Goal: Task Accomplishment & Management: Manage account settings

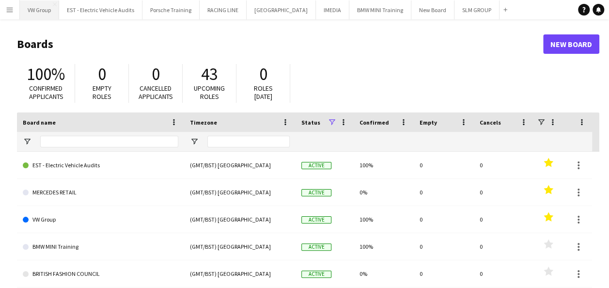
click at [37, 13] on button "VW Group Close" at bounding box center [39, 9] width 39 height 19
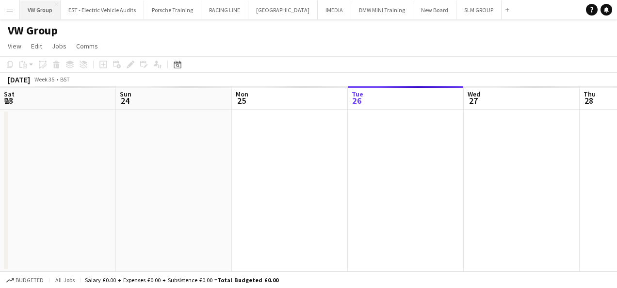
scroll to position [0, 232]
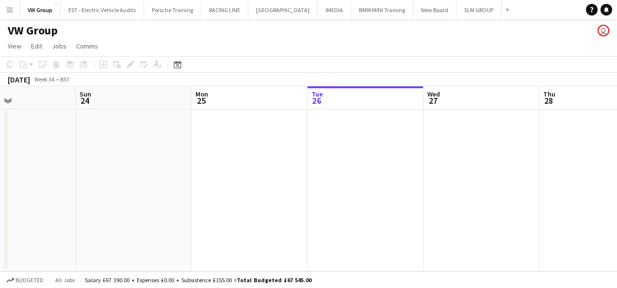
drag, startPoint x: 308, startPoint y: 167, endPoint x: 417, endPoint y: 170, distance: 109.1
click at [417, 170] on app-calendar-viewport "Thu 21 Fri 22 Sat 23 Sun 24 Mon 25 Tue 26 Wed 27 Thu 28 Fri 29 Sat 30 Sun 31" at bounding box center [308, 178] width 617 height 185
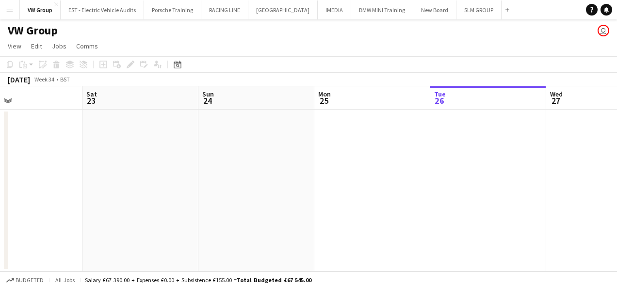
drag, startPoint x: 354, startPoint y: 157, endPoint x: 324, endPoint y: 161, distance: 30.3
click at [433, 163] on app-calendar-viewport "Wed 20 Thu 21 1/1 1 Job Fri 22 Sat 23 Sun 24 Mon 25 Tue 26 Wed 27 Thu 28 Fri 29…" at bounding box center [308, 178] width 617 height 185
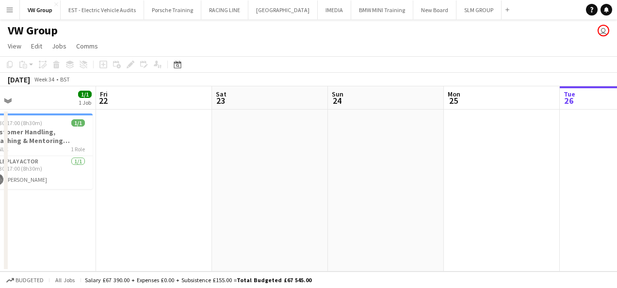
drag, startPoint x: 339, startPoint y: 165, endPoint x: 395, endPoint y: 164, distance: 55.7
click at [396, 164] on app-calendar-viewport "Tue 19 Wed 20 Thu 21 1/1 1 Job Fri 22 Sat 23 Sun 24 Mon 25 Tue 26 Wed 27 Thu 28…" at bounding box center [308, 178] width 617 height 185
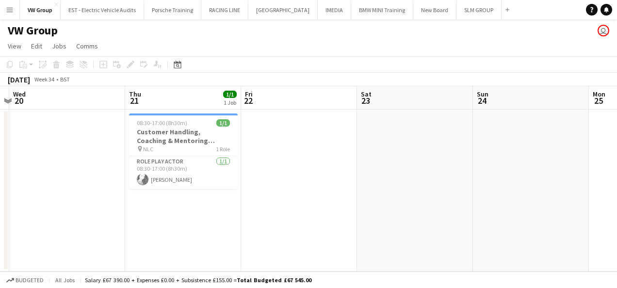
click at [333, 190] on app-calendar-viewport "Mon 18 Tue 19 Wed 20 Thu 21 1/1 1 Job Fri 22 Sat 23 Sun 24 Mon 25 Tue 26 Wed 27…" at bounding box center [308, 178] width 617 height 185
click at [198, 119] on div "08:30-17:00 (8h30m) 1/1" at bounding box center [181, 122] width 109 height 7
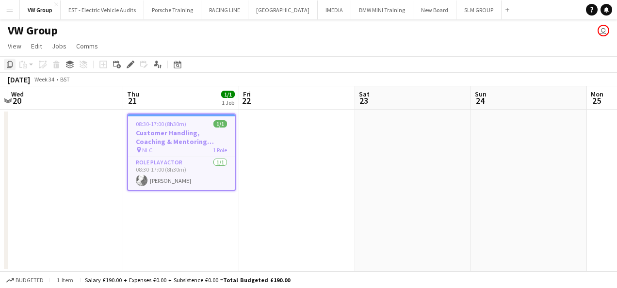
click at [8, 62] on icon at bounding box center [10, 64] width 6 height 7
click at [175, 62] on icon "Date picker" at bounding box center [178, 65] width 8 height 8
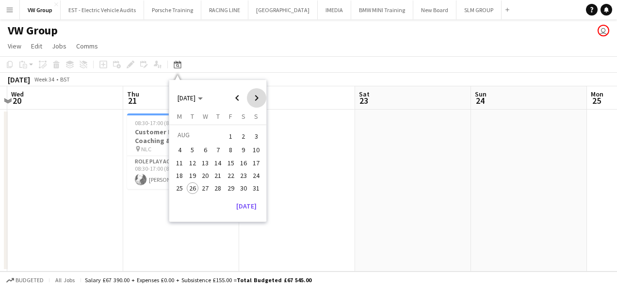
click at [258, 100] on span "Next month" at bounding box center [256, 97] width 19 height 19
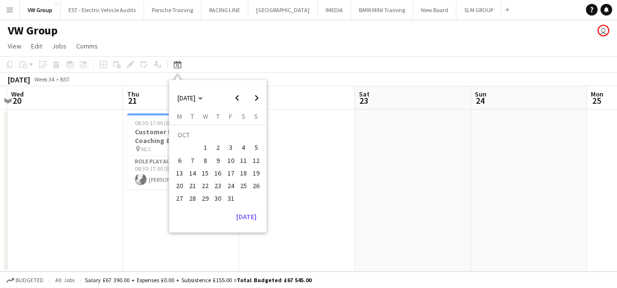
click at [220, 184] on span "23" at bounding box center [218, 186] width 12 height 12
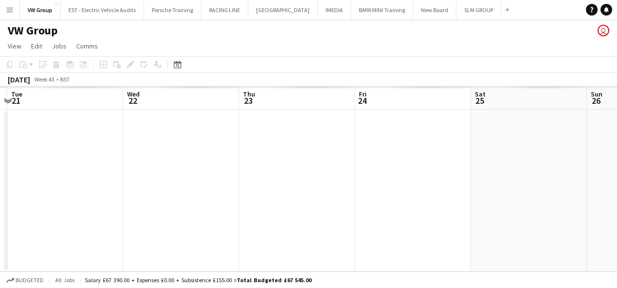
scroll to position [0, 333]
click at [181, 144] on app-date-cell at bounding box center [188, 191] width 116 height 162
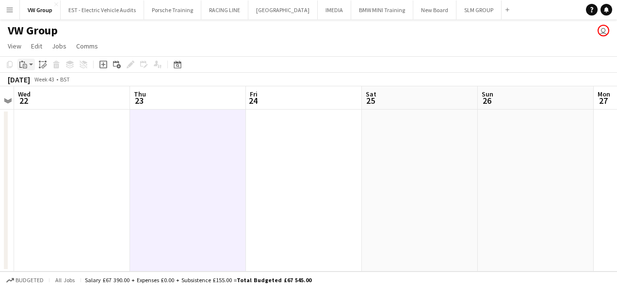
click at [21, 65] on icon "Paste" at bounding box center [23, 65] width 8 height 8
click at [33, 81] on link "Paste Ctrl+V" at bounding box center [71, 83] width 91 height 9
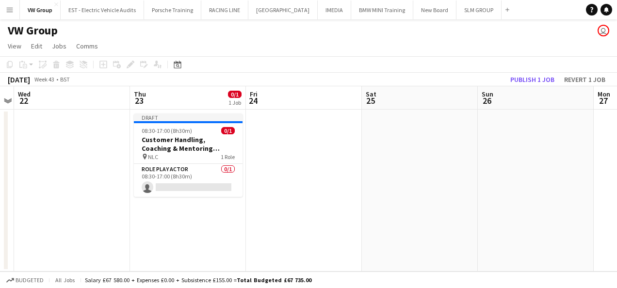
click at [423, 181] on app-date-cell at bounding box center [420, 191] width 116 height 162
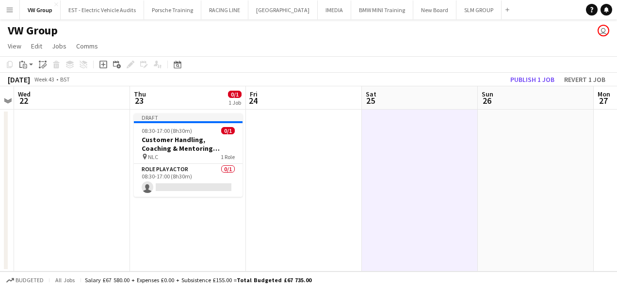
drag, startPoint x: 326, startPoint y: 178, endPoint x: 224, endPoint y: 189, distance: 102.3
click at [224, 189] on app-calendar-viewport "Sun 19 Mon 20 Tue 21 Wed 22 Thu 23 0/1 1 Job Fri 24 Sat 25 Sun 26 Mon 27 Tue 28…" at bounding box center [308, 178] width 617 height 185
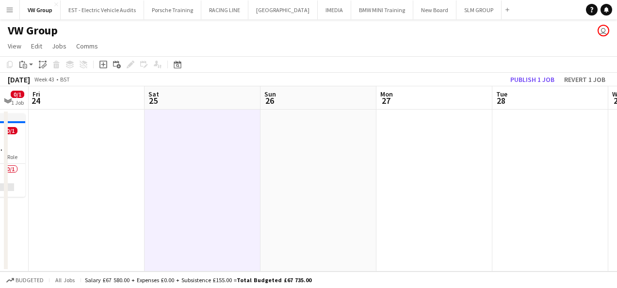
drag, startPoint x: 313, startPoint y: 215, endPoint x: 220, endPoint y: 210, distance: 92.7
click at [199, 213] on app-calendar-viewport "Tue 21 Wed 22 Thu 23 0/1 1 Job Fri 24 Sat 25 Sun 26 Mon 27 Tue 28 Wed 29 Thu 30…" at bounding box center [308, 178] width 617 height 185
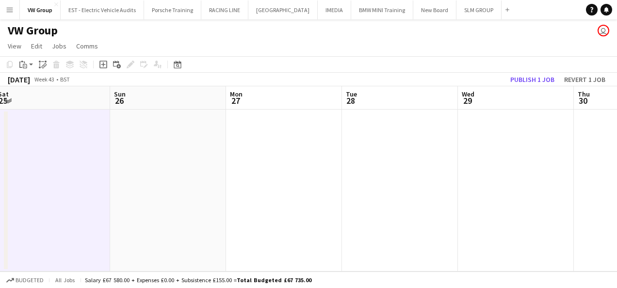
drag, startPoint x: 438, startPoint y: 174, endPoint x: 480, endPoint y: 173, distance: 42.2
click at [475, 173] on app-calendar-viewport "Thu 23 0/1 1 Job Fri 24 Sat 25 Sun 26 Mon 27 Tue 28 Wed 29 Thu 30 Fri 31 Sat 1 …" at bounding box center [308, 178] width 617 height 185
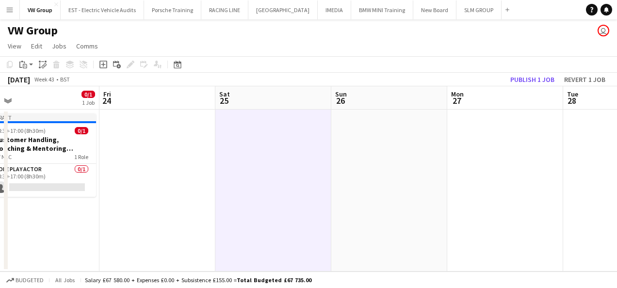
drag, startPoint x: 255, startPoint y: 196, endPoint x: 452, endPoint y: 177, distance: 197.7
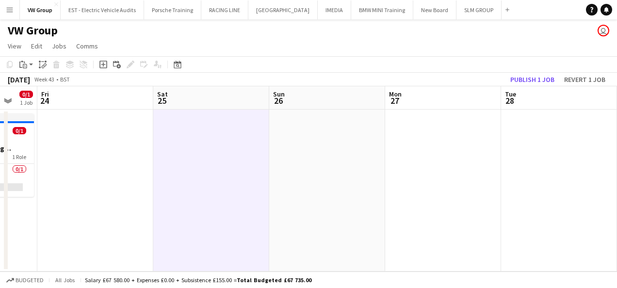
drag, startPoint x: 294, startPoint y: 187, endPoint x: 181, endPoint y: 209, distance: 114.5
click at [172, 210] on app-calendar-viewport "Mon 20 Tue 21 Wed 22 Thu 23 0/1 1 Job Fri 24 Sat 25 Sun 26 Mon 27 Tue 28 Wed 29…" at bounding box center [308, 178] width 617 height 185
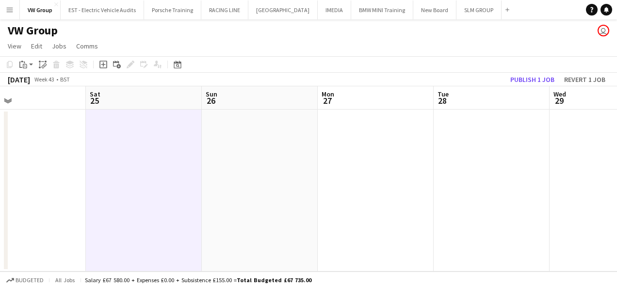
drag, startPoint x: 356, startPoint y: 168, endPoint x: 256, endPoint y: 177, distance: 100.3
click at [256, 177] on app-calendar-viewport "Wed 22 Thu 23 0/1 1 Job Fri 24 Sat 25 Sun 26 Mon 27 Tue 28 Wed 29 Thu 30 Fri 31…" at bounding box center [308, 178] width 617 height 185
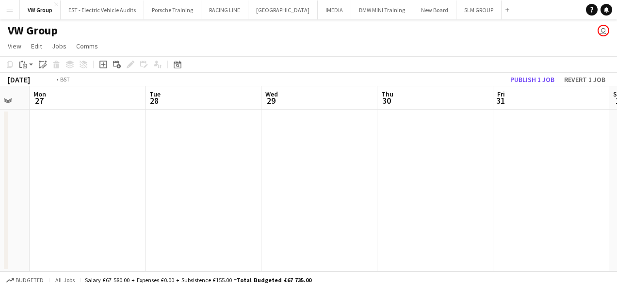
drag, startPoint x: 214, startPoint y: 208, endPoint x: 281, endPoint y: 191, distance: 68.5
click at [205, 213] on app-calendar-viewport "Fri 24 Sat 25 Sun 26 Mon 27 Tue 28 Wed 29 Thu 30 Fri 31 Sat 1 Sun 2 Mon 3" at bounding box center [308, 178] width 617 height 185
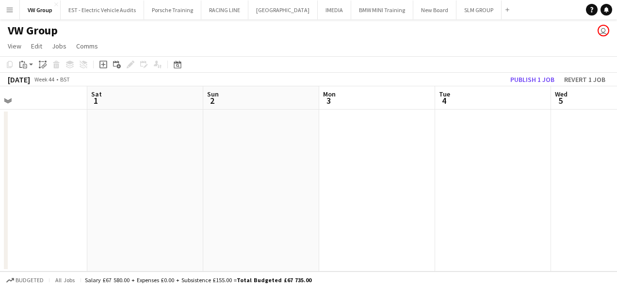
drag, startPoint x: 497, startPoint y: 178, endPoint x: 221, endPoint y: 203, distance: 277.4
click at [221, 203] on app-calendar-viewport "Tue 28 Wed 29 Thu 30 Fri 31 Sat 1 Sun 2 Mon 3 Tue 4 Wed 5 Thu 6 Fri 7" at bounding box center [308, 178] width 617 height 185
drag, startPoint x: 263, startPoint y: 194, endPoint x: 203, endPoint y: 206, distance: 61.2
click at [203, 206] on app-calendar-viewport "Tue 28 Wed 29 Thu 30 Fri 31 Sat 1 Sun 2 Mon 3 Tue 4 Wed 5 Thu 6 Fri 7" at bounding box center [308, 178] width 617 height 185
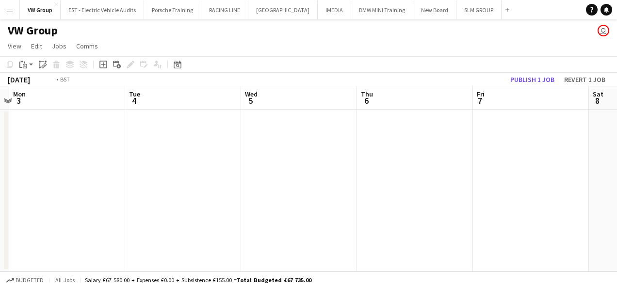
drag, startPoint x: 228, startPoint y: 199, endPoint x: 254, endPoint y: 191, distance: 27.3
click at [227, 199] on app-calendar-viewport "Thu 30 Fri 31 Sat 1 Sun 2 Mon 3 Tue 4 Wed 5 Thu 6 Fri 7 Sat 8 Sun 9" at bounding box center [308, 178] width 617 height 185
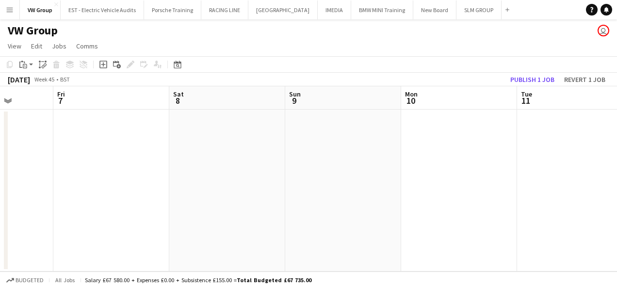
drag, startPoint x: 382, startPoint y: 177, endPoint x: 262, endPoint y: 193, distance: 121.7
click at [264, 192] on app-calendar-viewport "Mon 3 Tue 4 Wed 5 Thu 6 Fri 7 Sat 8 Sun 9 Mon 10 Tue 11 Wed 12 Thu 13" at bounding box center [308, 178] width 617 height 185
drag, startPoint x: 426, startPoint y: 178, endPoint x: 287, endPoint y: 196, distance: 139.3
click at [287, 196] on app-calendar-viewport "Wed 5 Thu 6 Fri 7 Sat 8 Sun 9 Mon 10 Tue 11 Wed 12 Thu 13 Fri 14 Sat 15" at bounding box center [308, 178] width 617 height 185
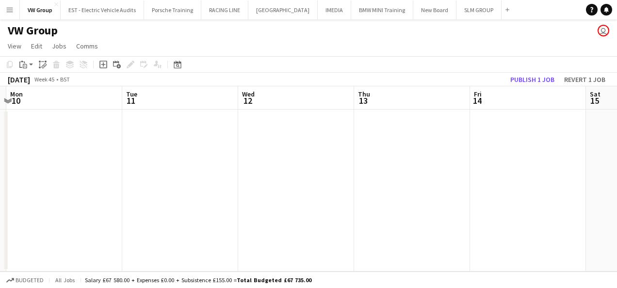
drag, startPoint x: 363, startPoint y: 191, endPoint x: 289, endPoint y: 206, distance: 74.8
click at [288, 208] on app-calendar-viewport "Fri 7 Sat 8 Sun 9 Mon 10 Tue 11 Wed 12 Thu 13 Fri 14 Sat 15 Sun 16 Mon 17" at bounding box center [308, 178] width 617 height 185
click at [395, 159] on app-date-cell at bounding box center [408, 191] width 116 height 162
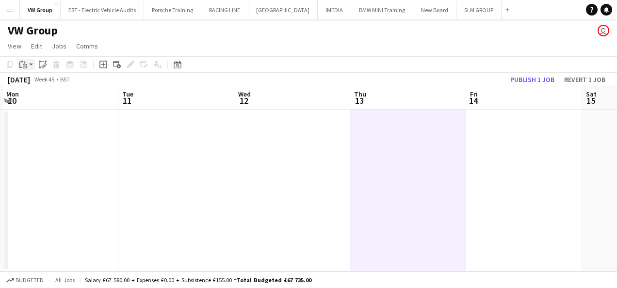
click at [24, 65] on icon "Paste" at bounding box center [23, 65] width 8 height 8
click at [35, 85] on link "Paste Ctrl+V" at bounding box center [71, 83] width 91 height 9
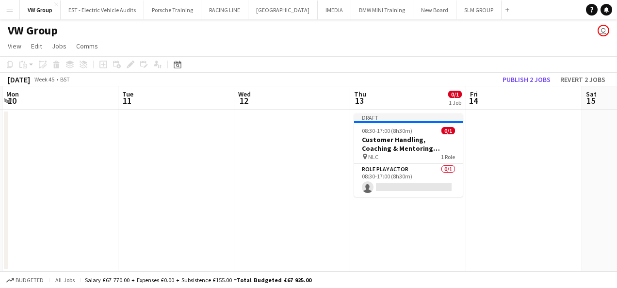
click at [286, 234] on app-date-cell at bounding box center [292, 191] width 116 height 162
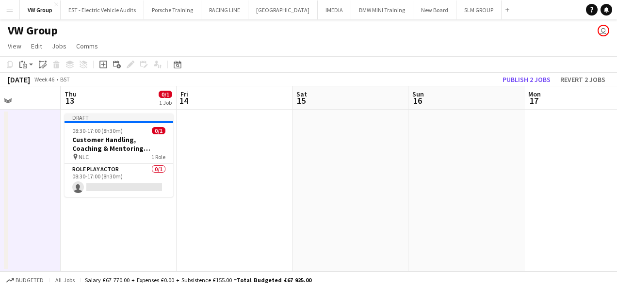
drag, startPoint x: 290, startPoint y: 197, endPoint x: 389, endPoint y: 189, distance: 99.7
click at [217, 206] on app-calendar-viewport "Sun 9 Mon 10 Tue 11 Wed 12 Thu 13 0/1 1 Job Fri 14 Sat 15 Sun 16 Mon 17 Tue 18 …" at bounding box center [308, 178] width 617 height 185
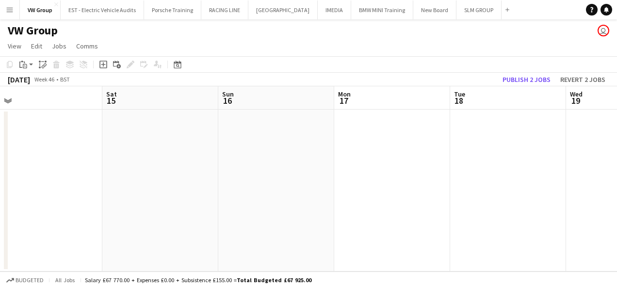
drag, startPoint x: 271, startPoint y: 188, endPoint x: 476, endPoint y: 177, distance: 204.3
click at [256, 188] on app-calendar-viewport "Tue 11 Wed 12 Thu 13 0/1 1 Job Fri 14 Sat 15 Sun 16 Mon 17 Tue 18 Wed 19 Thu 20…" at bounding box center [308, 178] width 617 height 185
drag, startPoint x: 372, startPoint y: 193, endPoint x: 296, endPoint y: 196, distance: 76.6
click at [291, 198] on app-calendar-viewport "Tue 11 Wed 12 Thu 13 0/1 1 Job Fri 14 Sat 15 Sun 16 Mon 17 Tue 18 Wed 19 Thu 20…" at bounding box center [308, 178] width 617 height 185
drag, startPoint x: 380, startPoint y: 181, endPoint x: 269, endPoint y: 194, distance: 110.7
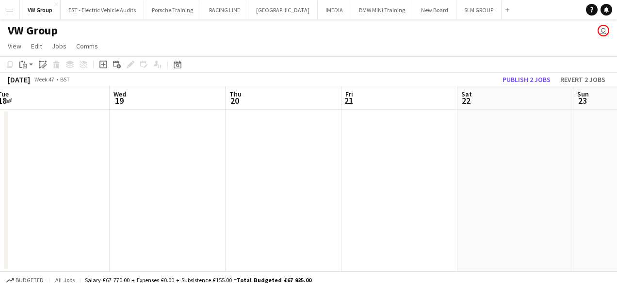
click at [269, 194] on app-calendar-viewport "Sat 15 Sun 16 Mon 17 Tue 18 Wed 19 Thu 20 Fri 21 Sat 22 Sun 23 Mon 24 Tue 25" at bounding box center [308, 178] width 617 height 185
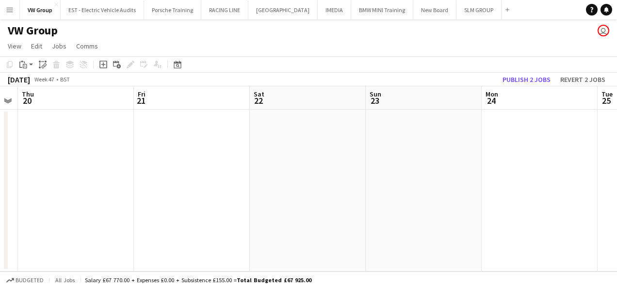
drag, startPoint x: 468, startPoint y: 186, endPoint x: 272, endPoint y: 182, distance: 195.9
click at [271, 182] on app-calendar-viewport "Mon 17 Tue 18 Wed 19 Thu 20 Fri 21 Sat 22 Sun 23 Mon 24 Tue 25 Wed 26 Thu 27" at bounding box center [308, 178] width 617 height 185
drag, startPoint x: 323, startPoint y: 178, endPoint x: 313, endPoint y: 178, distance: 9.7
click at [290, 182] on app-calendar-viewport "Mon 17 Tue 18 Wed 19 Thu 20 Fri 21 Sat 22 Sun 23 Mon 24 Tue 25 Wed 26 Thu 27" at bounding box center [308, 178] width 617 height 185
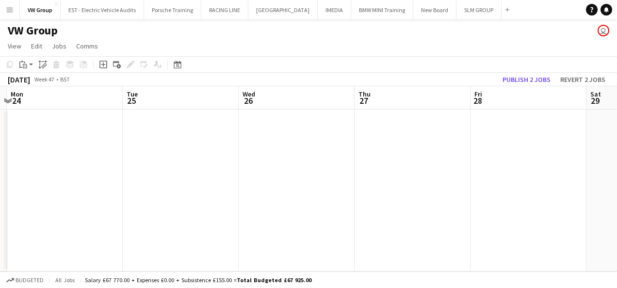
drag, startPoint x: 325, startPoint y: 176, endPoint x: 262, endPoint y: 199, distance: 67.2
click at [263, 199] on app-calendar-viewport "Fri 21 Sat 22 Sun 23 Mon 24 Tue 25 Wed 26 Thu 27 Fri 28 Sat 29 Sun 30 Mon 1" at bounding box center [308, 178] width 617 height 185
drag, startPoint x: 460, startPoint y: 180, endPoint x: 284, endPoint y: 184, distance: 176.0
click at [284, 185] on app-calendar-viewport "Fri 21 Sat 22 Sun 23 Mon 24 Tue 25 Wed 26 Thu 27 Fri 28 Sat 29 Sun 30 Mon 1" at bounding box center [308, 178] width 617 height 185
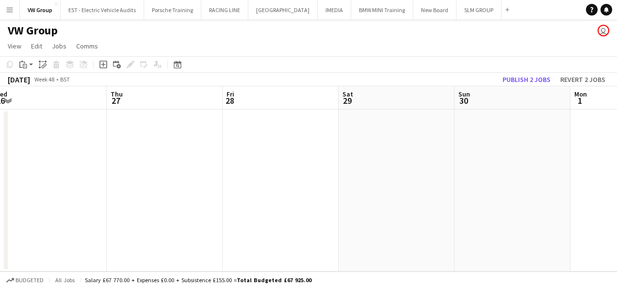
drag, startPoint x: 498, startPoint y: 167, endPoint x: 381, endPoint y: 165, distance: 116.8
click at [248, 185] on app-calendar-viewport "Sun 23 Mon 24 Tue 25 Wed 26 Thu 27 Fri 28 Sat 29 Sun 30 Mon 1 Tue 2 Wed 3" at bounding box center [308, 178] width 617 height 185
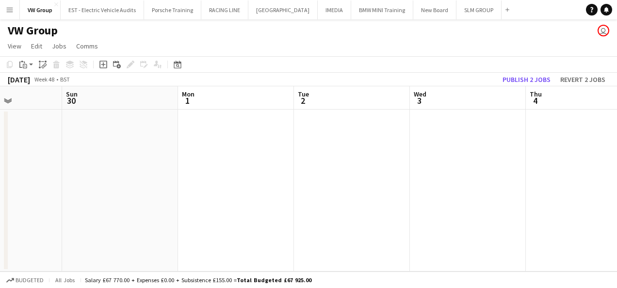
drag, startPoint x: 317, startPoint y: 197, endPoint x: 519, endPoint y: 182, distance: 202.6
click at [309, 202] on app-calendar-viewport "Thu 27 Fri 28 Sat 29 Sun 30 Mon 1 Tue 2 Wed 3 Thu 4 Fri 5 Sat 6 Sun 7" at bounding box center [308, 178] width 617 height 185
drag, startPoint x: 347, startPoint y: 195, endPoint x: 338, endPoint y: 198, distance: 9.1
click at [337, 198] on app-calendar-viewport "Thu 27 Fri 28 Sat 29 Sun 30 Mon 1 Tue 2 Wed 3 Thu 4 Fri 5 Sat 6 Sun 7" at bounding box center [308, 178] width 617 height 185
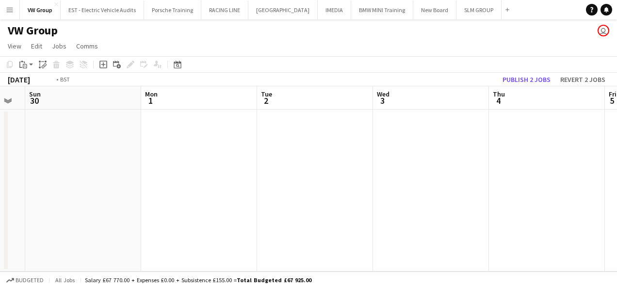
drag, startPoint x: 325, startPoint y: 218, endPoint x: 318, endPoint y: 218, distance: 6.3
click at [317, 214] on app-calendar-viewport "Thu 27 Fri 28 Sat 29 Sun 30 Mon 1 Tue 2 Wed 3 Thu 4 Fri 5 Sat 6 Sun 7" at bounding box center [308, 178] width 617 height 185
click at [290, 171] on app-date-cell at bounding box center [314, 191] width 116 height 162
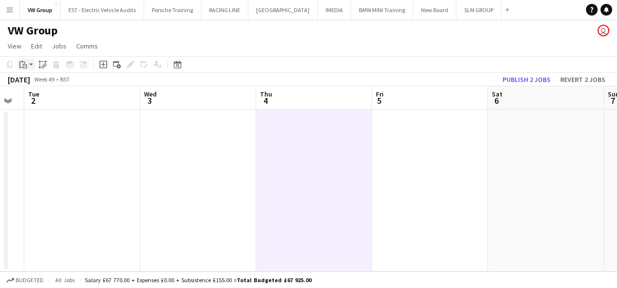
click at [24, 65] on icon at bounding box center [24, 65] width 1 height 0
click at [35, 83] on link "Paste Ctrl+V" at bounding box center [71, 83] width 91 height 9
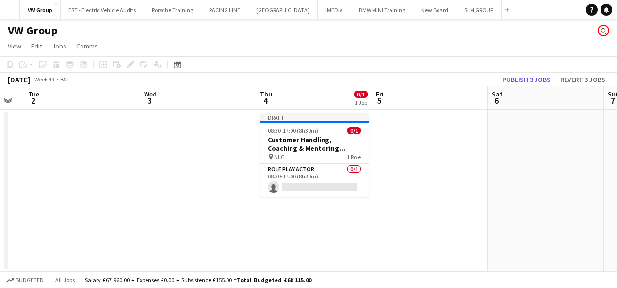
click at [154, 216] on app-date-cell at bounding box center [198, 191] width 116 height 162
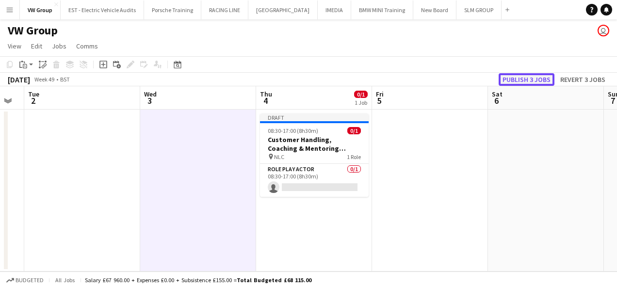
click at [536, 80] on button "Publish 3 jobs" at bounding box center [526, 79] width 56 height 13
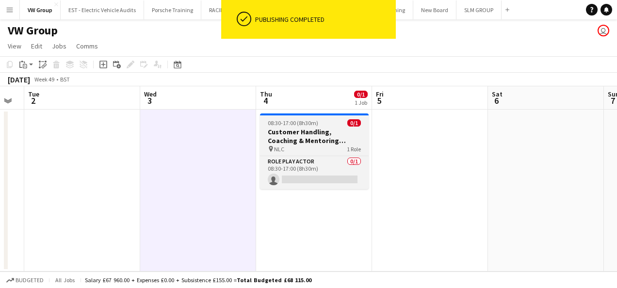
click at [329, 124] on div "08:30-17:00 (8h30m) 0/1" at bounding box center [314, 122] width 109 height 7
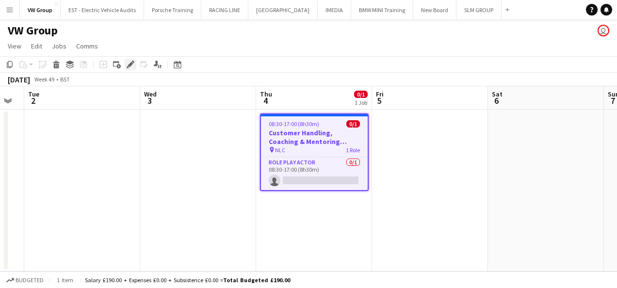
click at [128, 65] on icon at bounding box center [129, 64] width 5 height 5
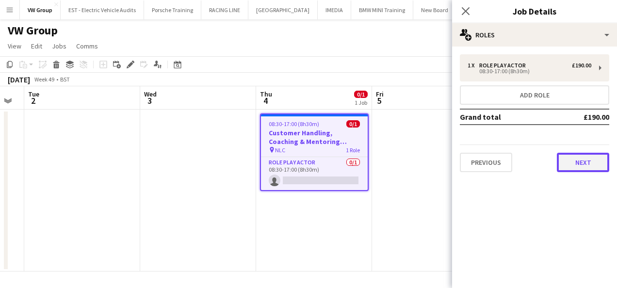
click at [592, 161] on button "Next" at bounding box center [582, 162] width 52 height 19
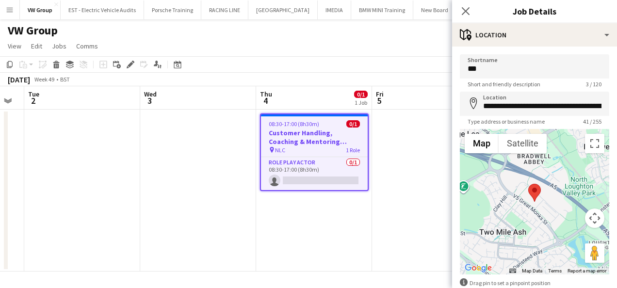
scroll to position [54, 0]
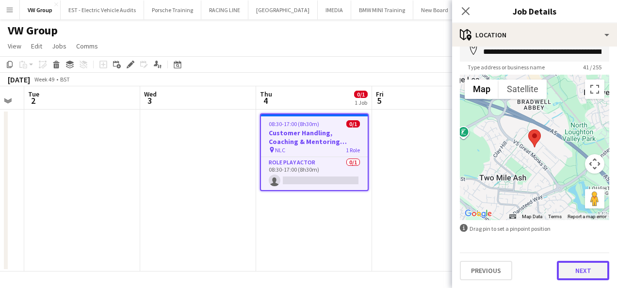
click at [583, 271] on button "Next" at bounding box center [582, 270] width 52 height 19
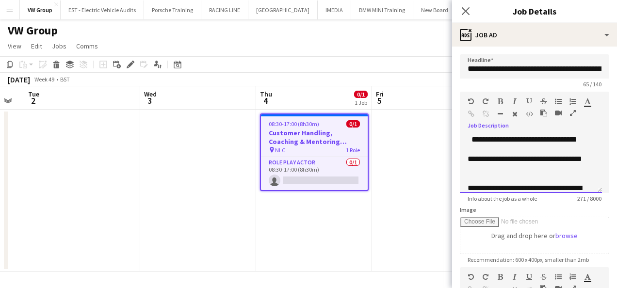
scroll to position [66, 0]
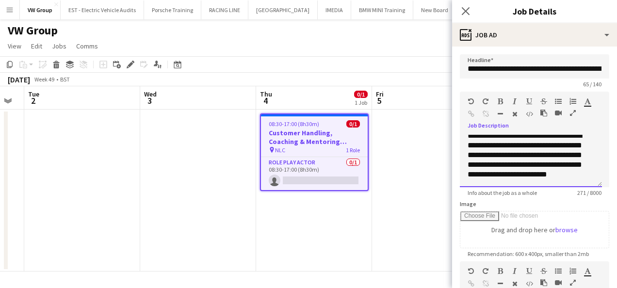
drag, startPoint x: 594, startPoint y: 186, endPoint x: 598, endPoint y: 136, distance: 49.6
click at [598, 136] on div "**********" at bounding box center [531, 161] width 142 height 52
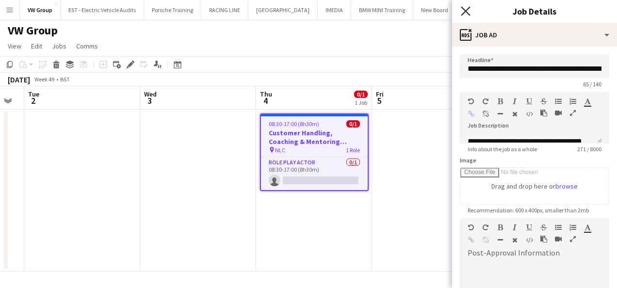
click at [465, 13] on icon "Close pop-in" at bounding box center [464, 10] width 9 height 9
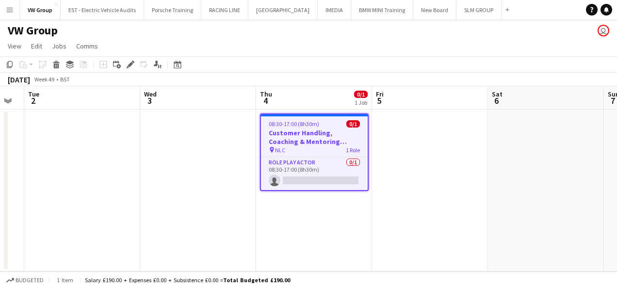
click at [446, 163] on app-date-cell at bounding box center [430, 191] width 116 height 162
